Goal: Task Accomplishment & Management: Use online tool/utility

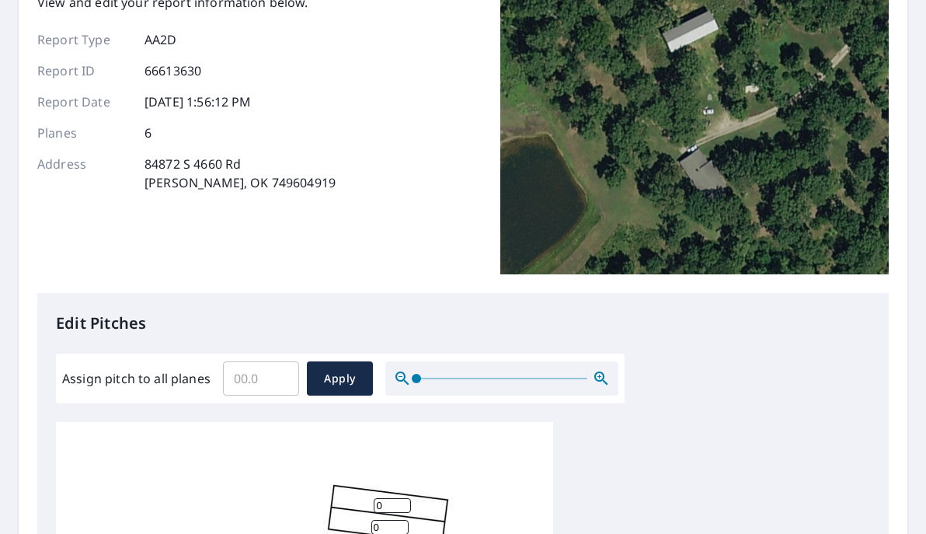
scroll to position [120, 0]
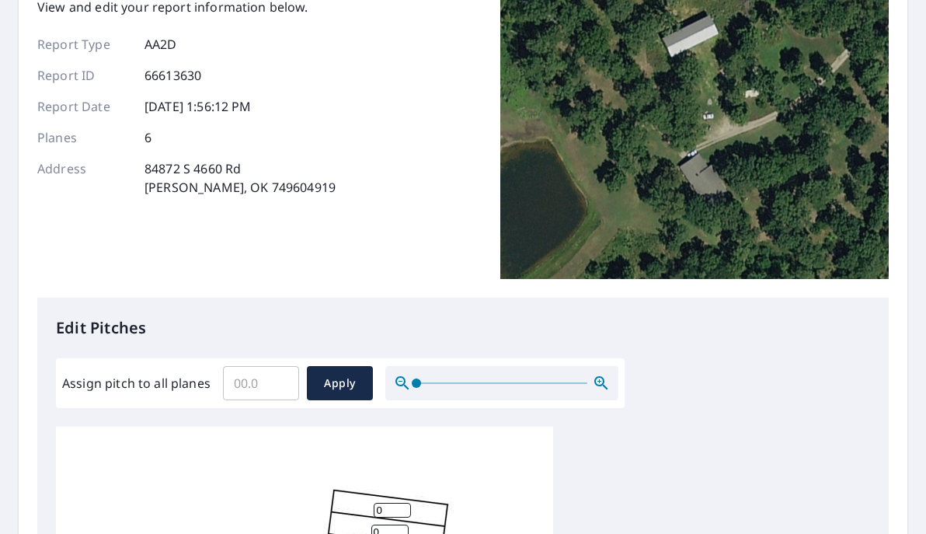
click at [246, 375] on input "Assign pitch to all planes" at bounding box center [261, 383] width 76 height 44
type input "4"
click at [330, 391] on span "Apply" at bounding box center [339, 383] width 41 height 19
type input "4"
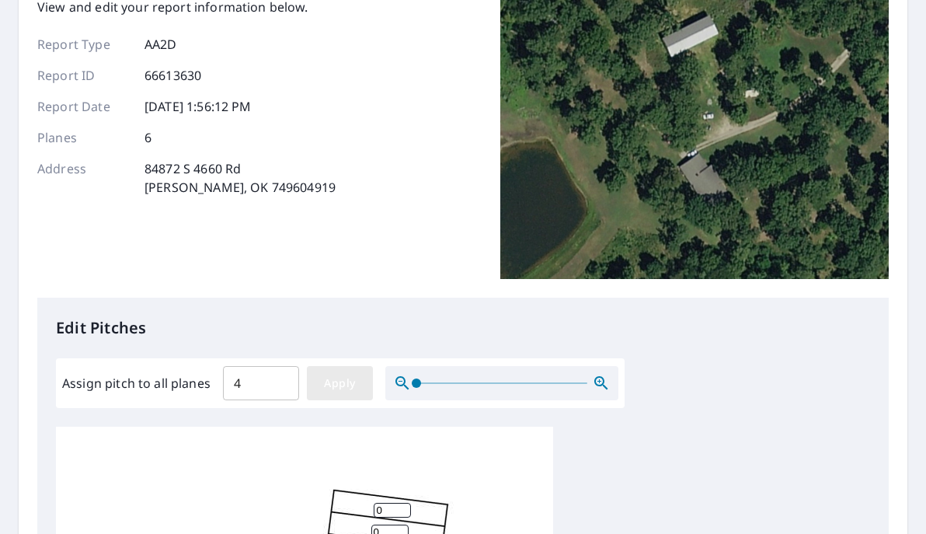
type input "4"
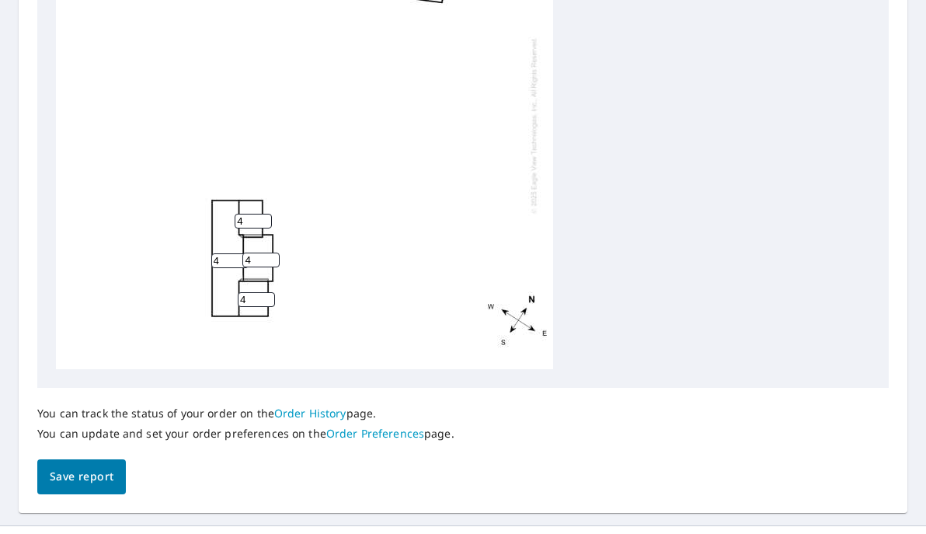
scroll to position [666, 0]
click at [78, 476] on span "Save report" at bounding box center [82, 475] width 64 height 19
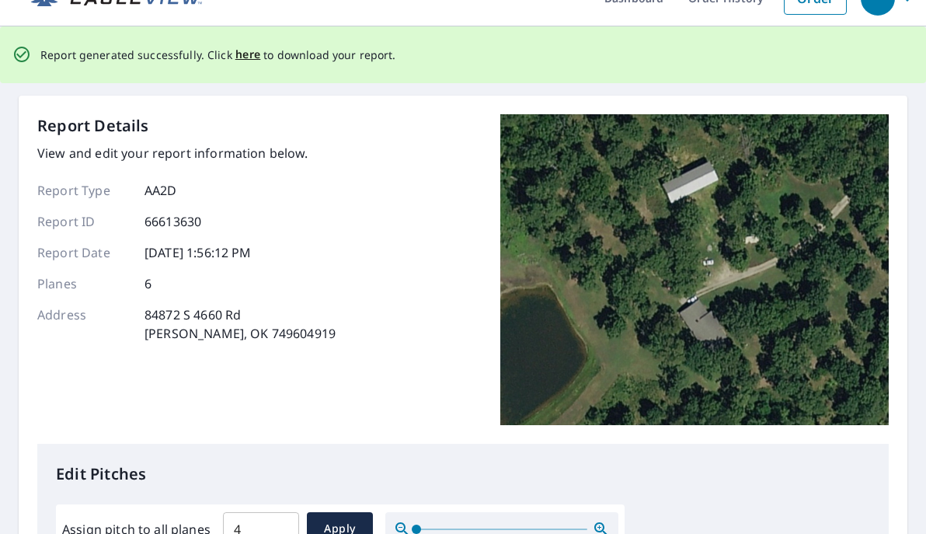
scroll to position [0, 0]
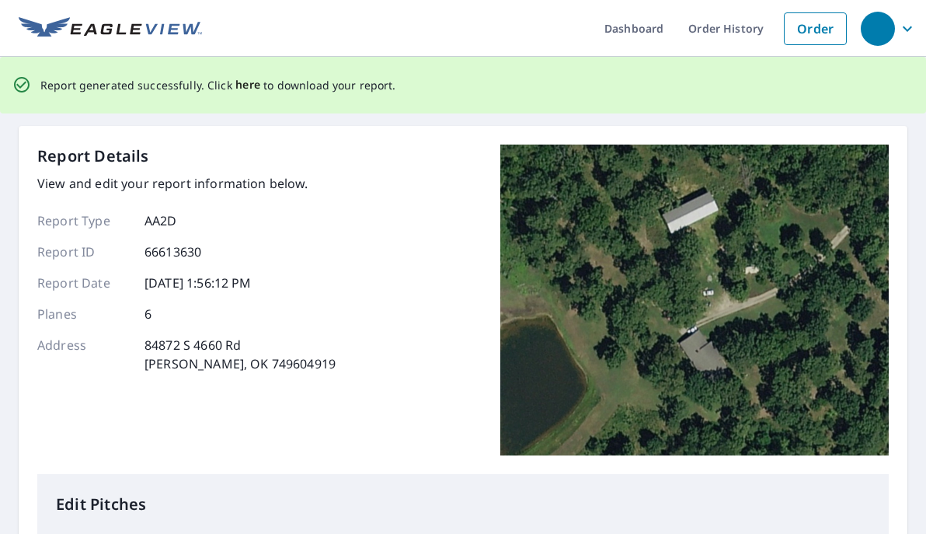
click at [241, 86] on span "here" at bounding box center [248, 84] width 26 height 19
